Goal: Navigation & Orientation: Find specific page/section

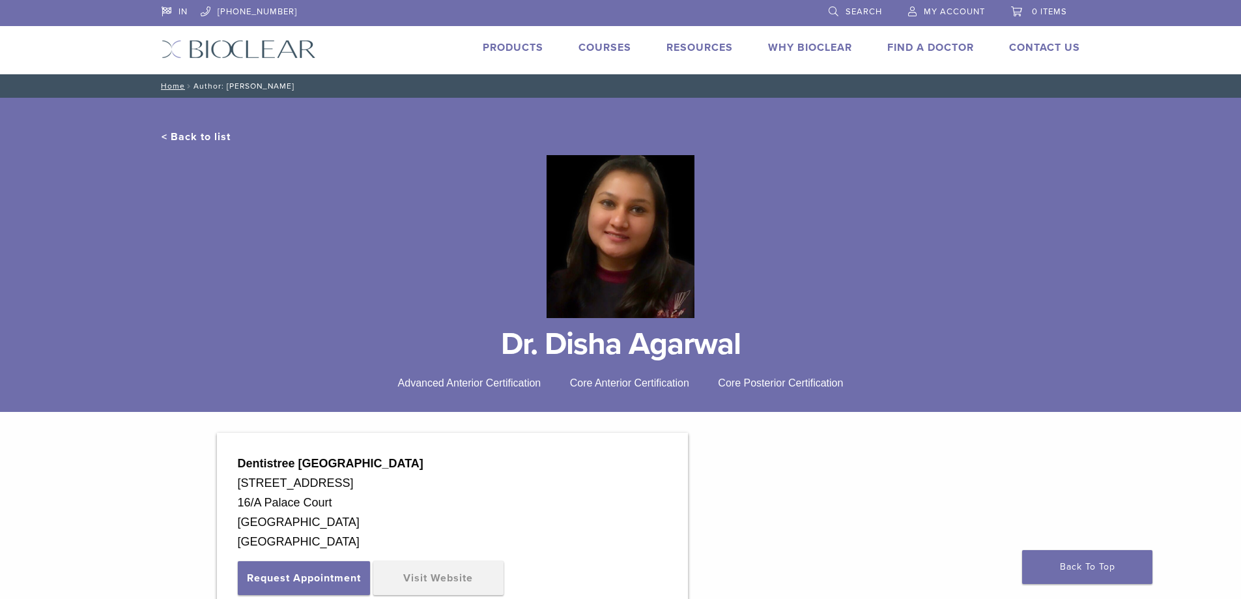
click at [201, 132] on link "< Back to list" at bounding box center [196, 136] width 69 height 13
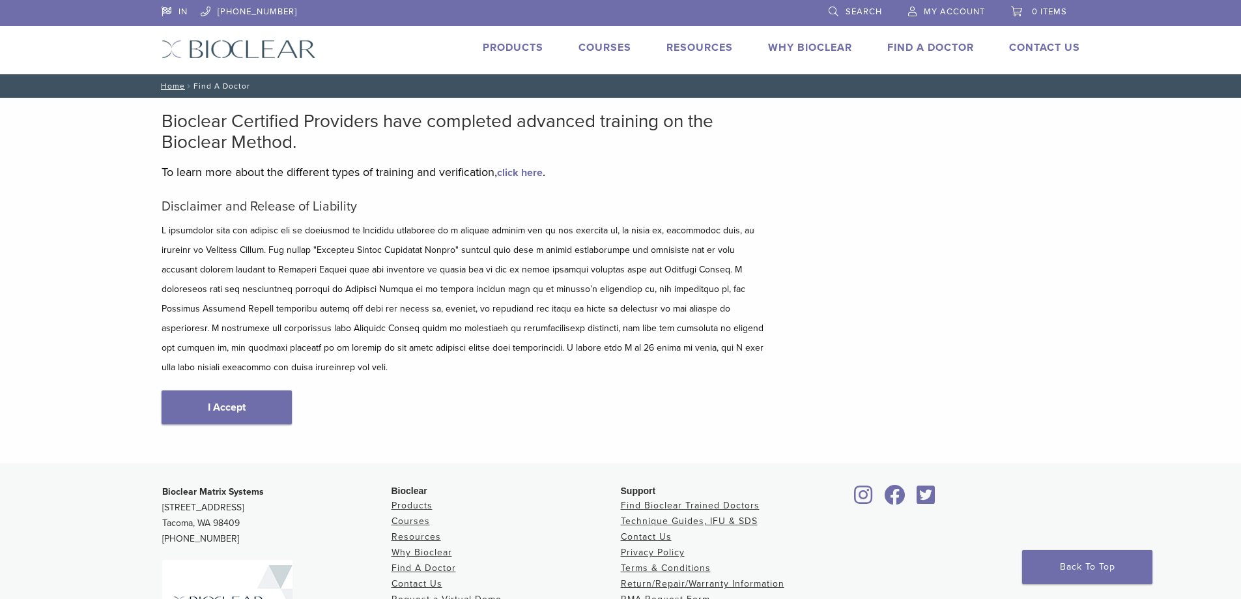
click at [0, 0] on p "5+2 on Refills is Back! Use Code 2HAU25 at checkout. Valid [DATE]–[DATE], [GEOG…" at bounding box center [0, 0] width 0 height 0
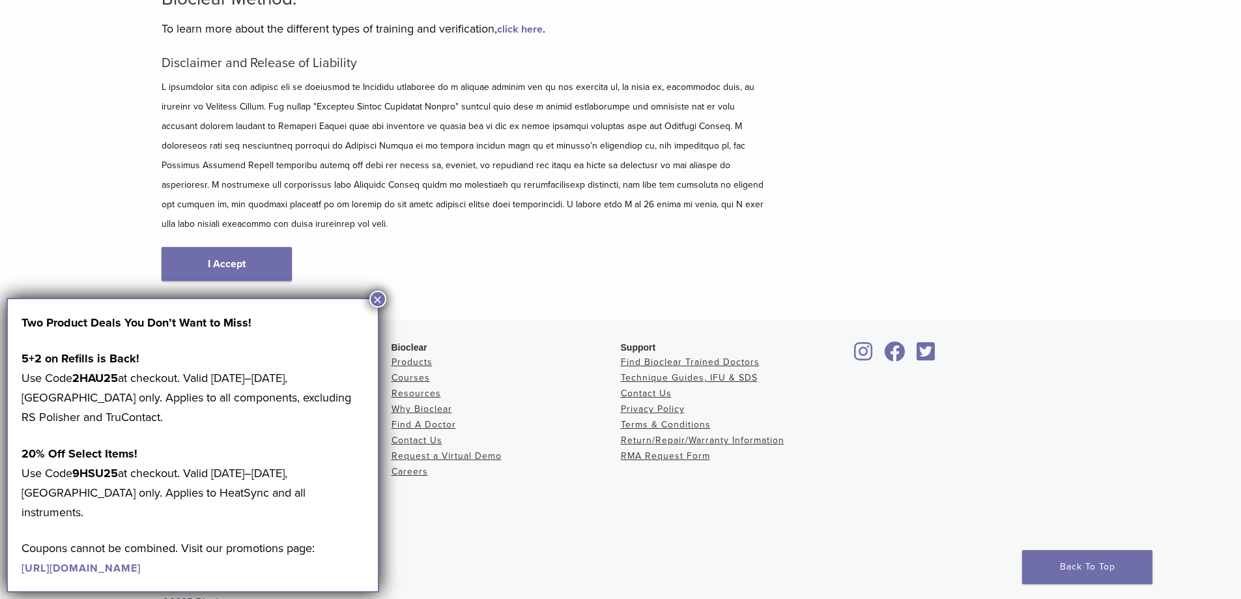
scroll to position [156, 0]
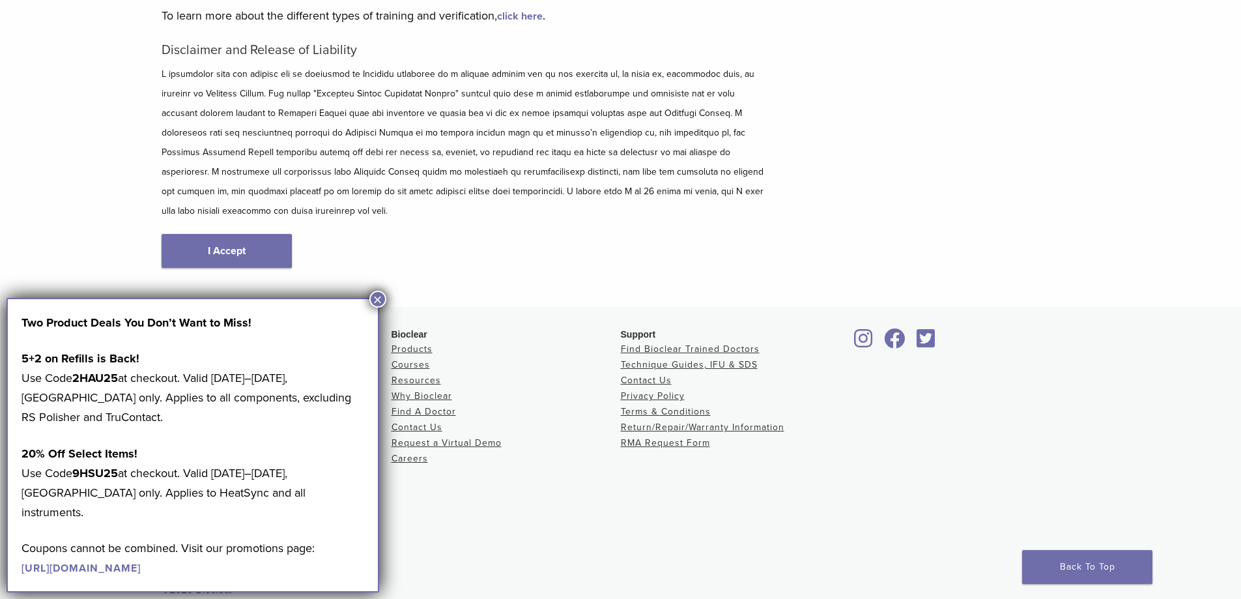
click at [379, 296] on button "×" at bounding box center [377, 299] width 17 height 17
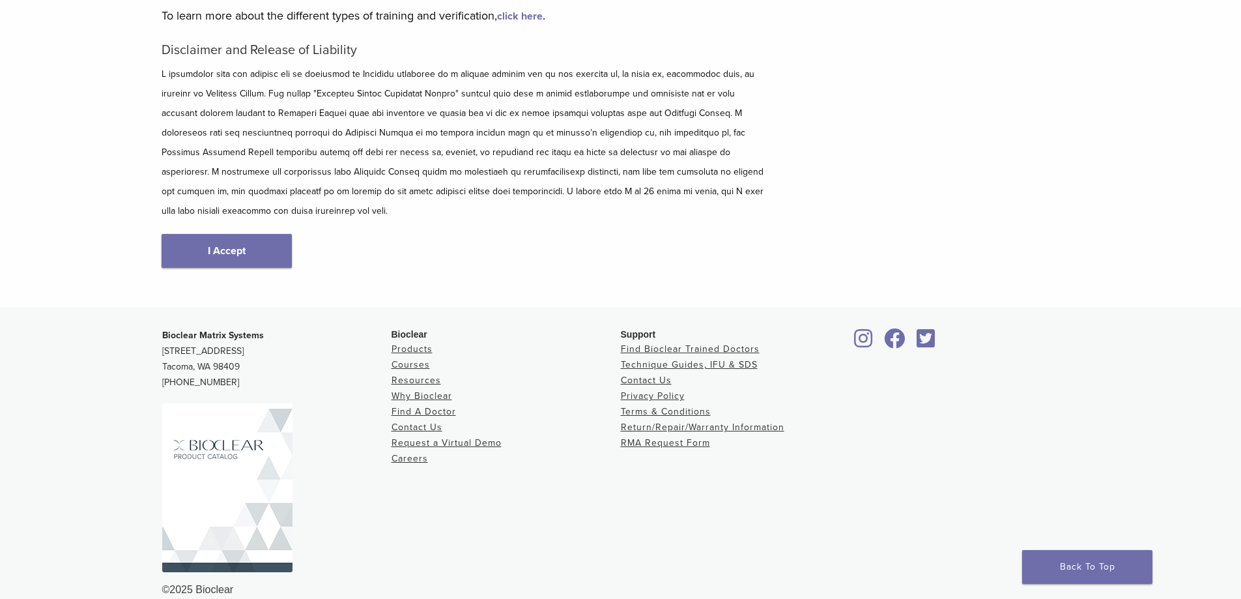
scroll to position [0, 0]
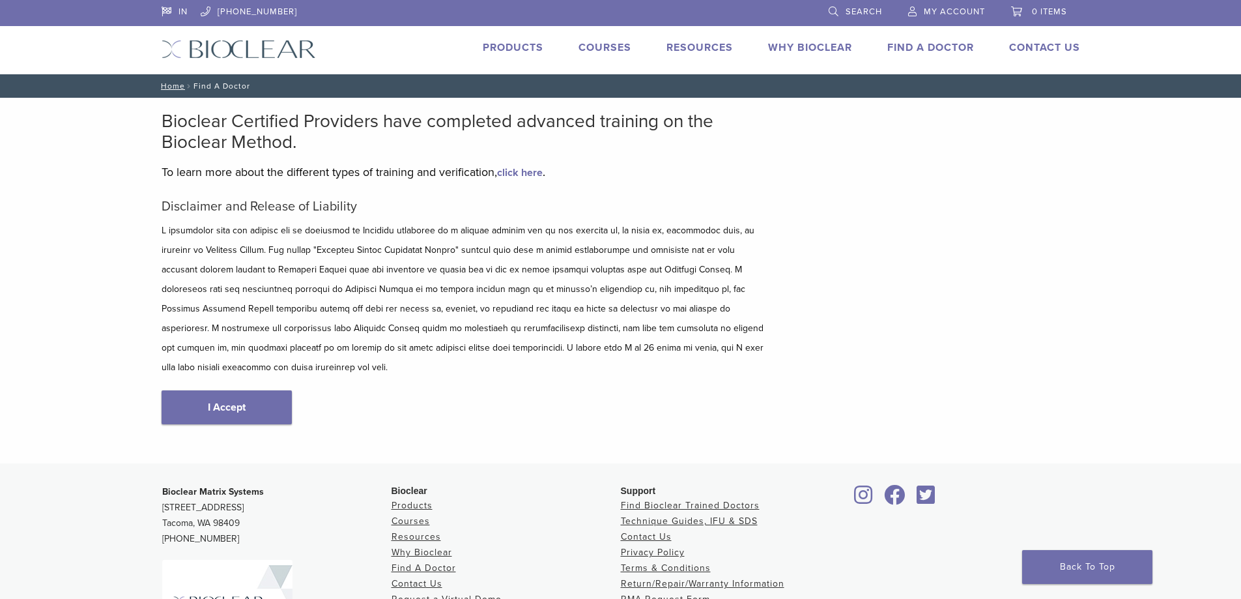
click at [532, 168] on link "click here" at bounding box center [520, 172] width 46 height 13
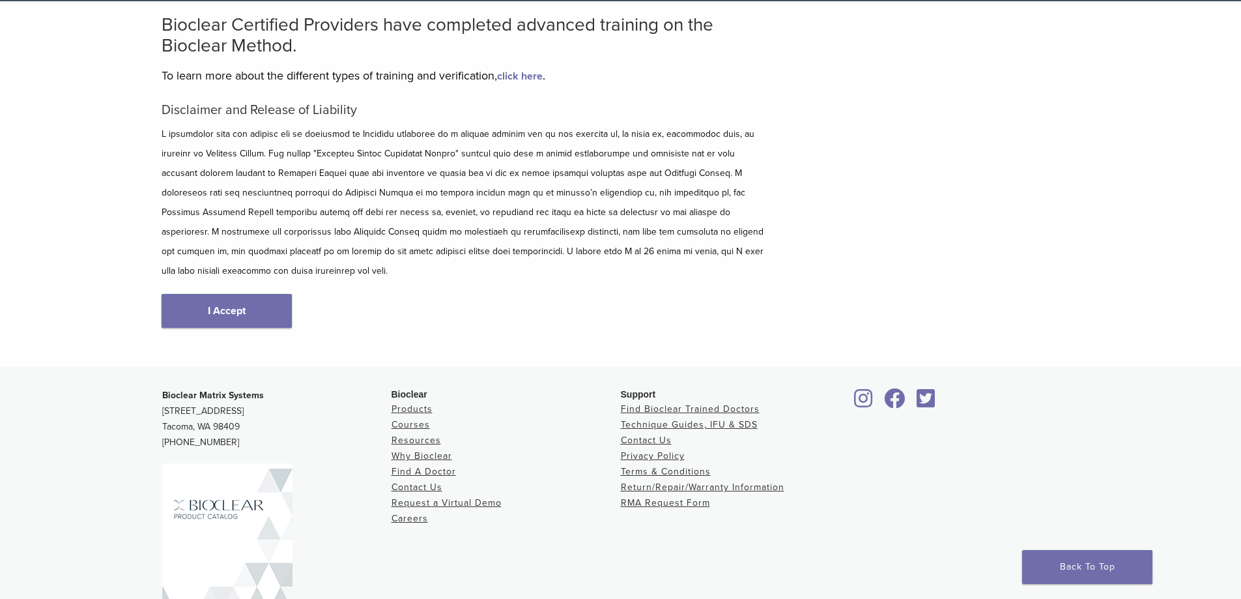
scroll to position [156, 0]
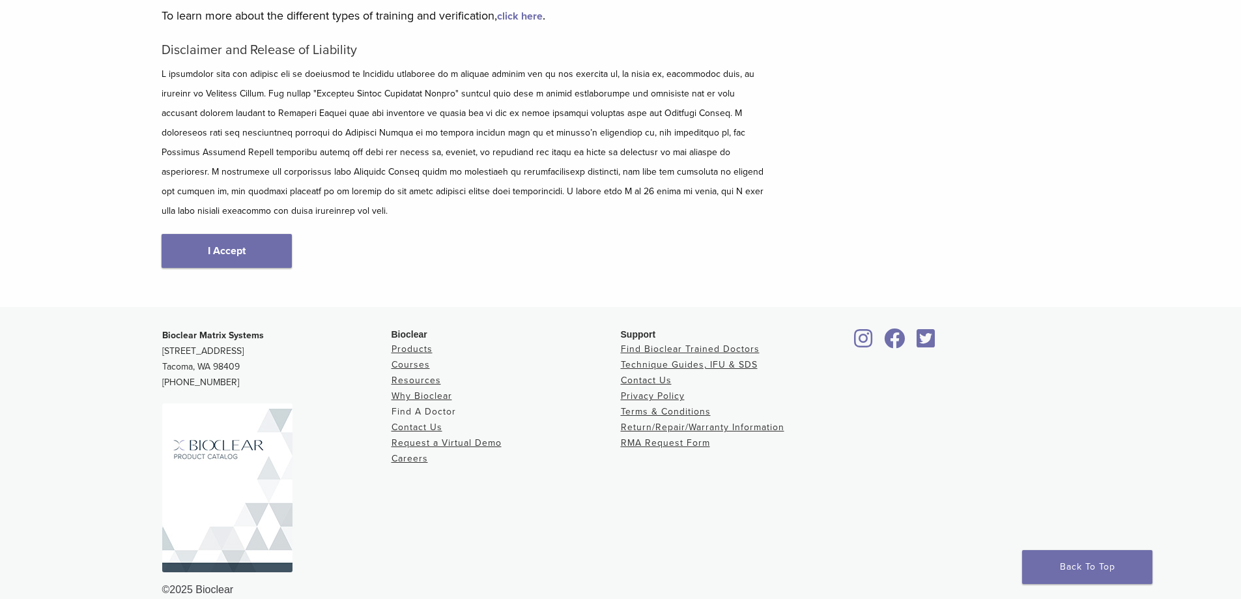
click at [408, 406] on link "Find A Doctor" at bounding box center [424, 411] width 65 height 11
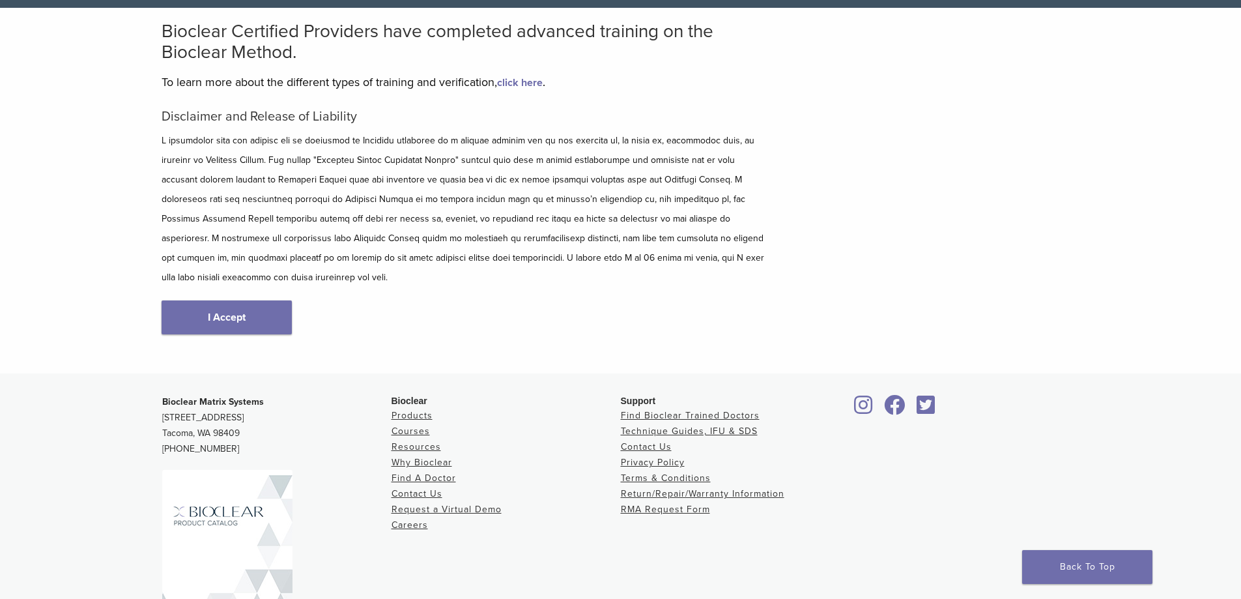
scroll to position [156, 0]
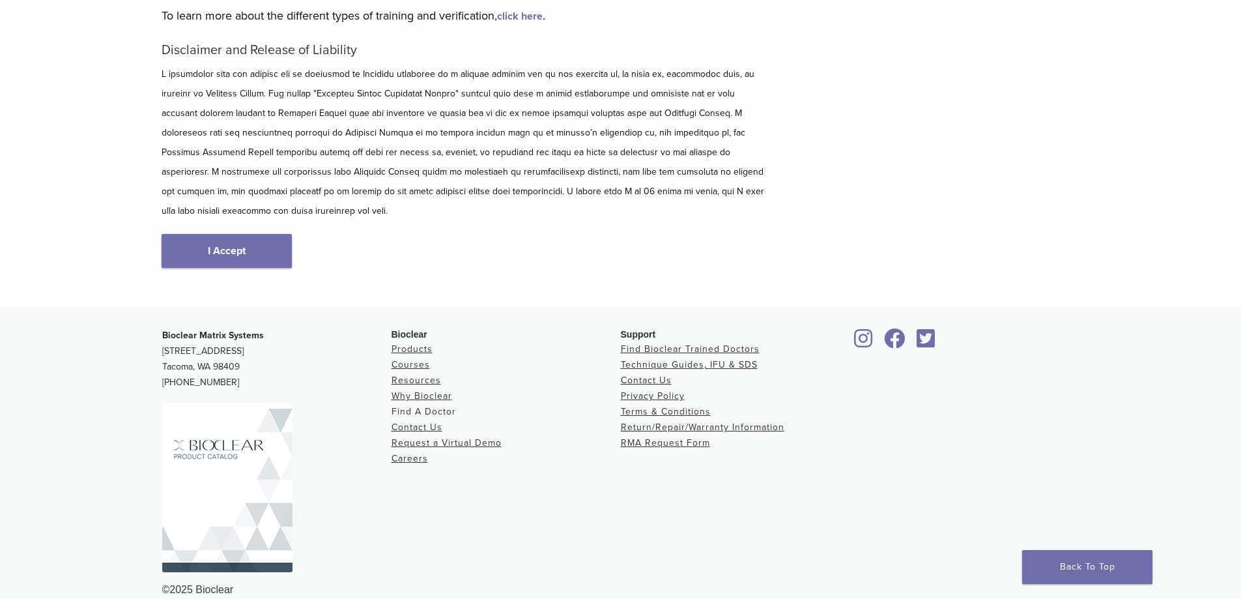
click at [414, 406] on link "Find A Doctor" at bounding box center [424, 411] width 65 height 11
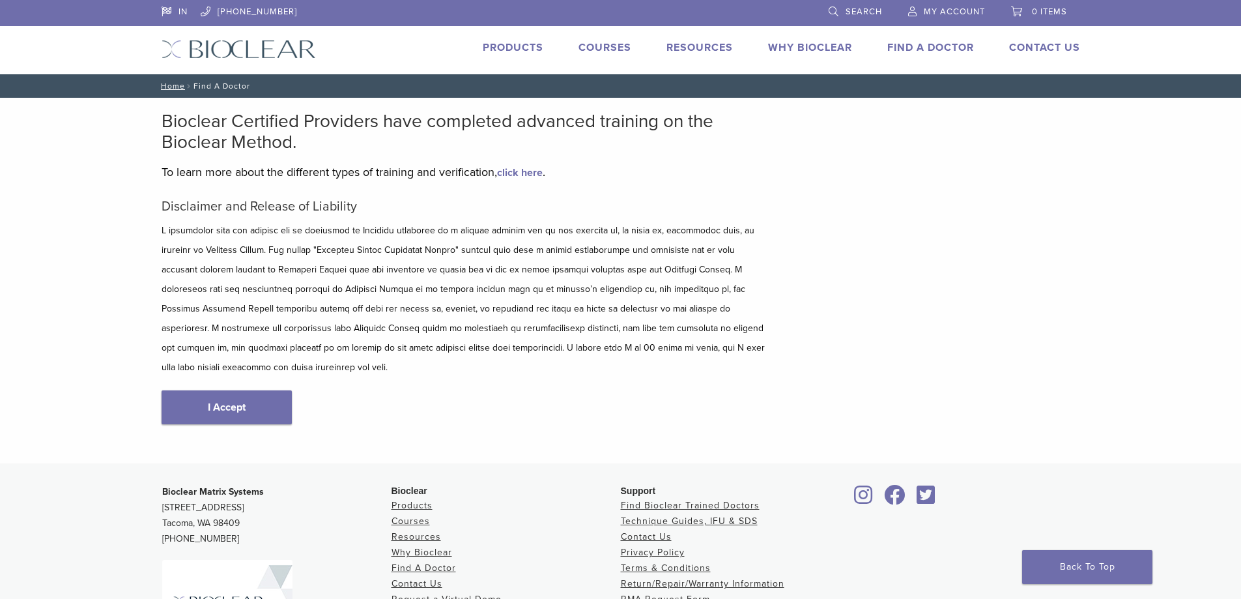
click at [951, 53] on link "Find A Doctor" at bounding box center [930, 47] width 87 height 13
